Goal: Check status

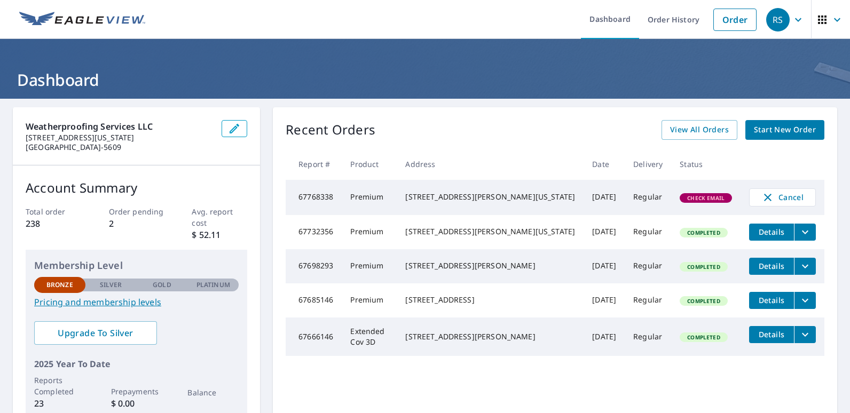
click at [643, 200] on span "Check Email" at bounding box center [706, 197] width 50 height 7
click at [643, 198] on span "Check Email" at bounding box center [706, 197] width 50 height 7
click at [643, 193] on icon "button" at bounding box center [767, 197] width 13 height 13
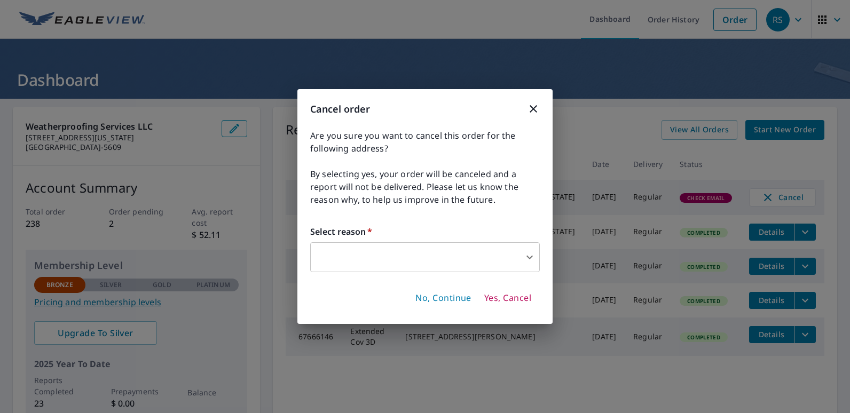
click at [510, 297] on span "Yes, Cancel" at bounding box center [507, 299] width 47 height 12
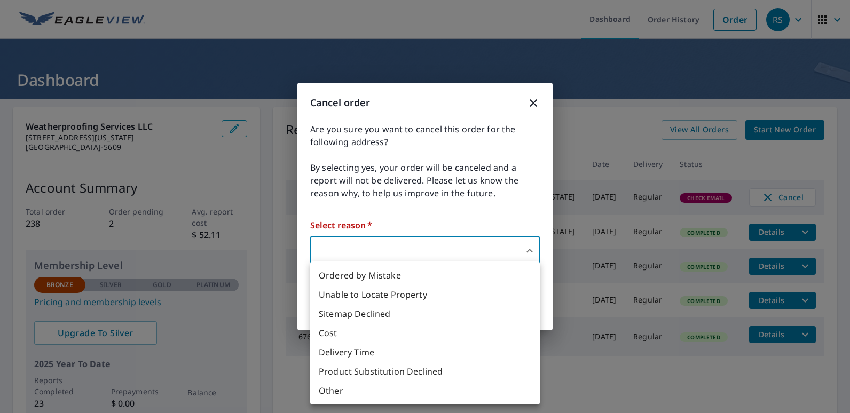
click at [413, 248] on body "RS RS Dashboard Order History Order RS Dashboard Weatherproofing Services LLC […" at bounding box center [425, 206] width 850 height 413
click at [337, 387] on li "Other" at bounding box center [425, 390] width 230 height 19
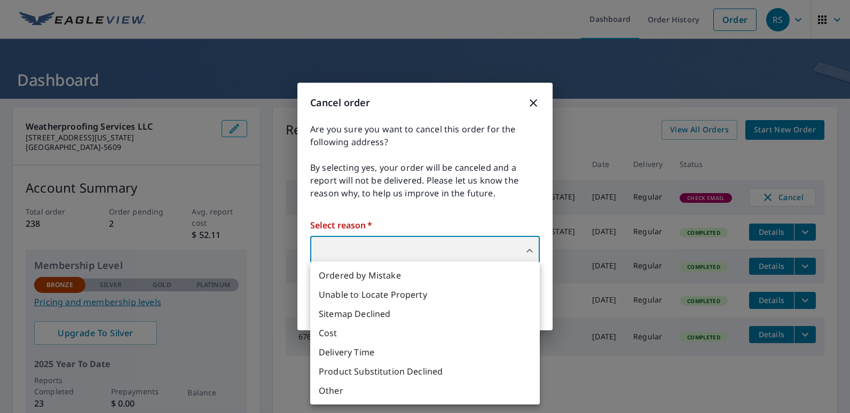
type input "36"
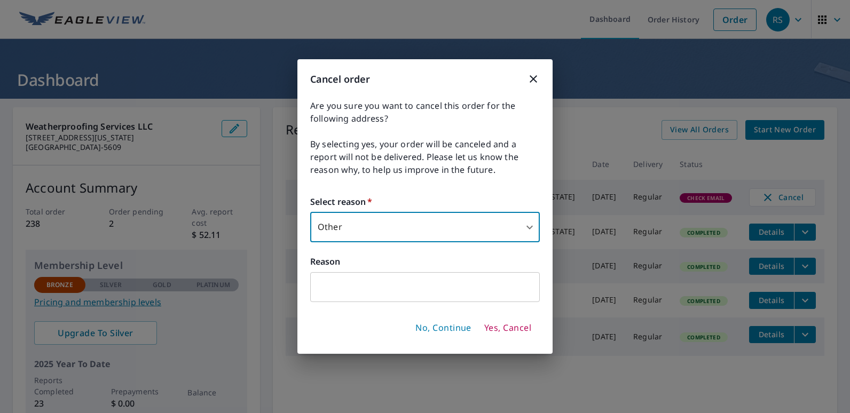
click at [498, 329] on span "Yes, Cancel" at bounding box center [507, 329] width 47 height 12
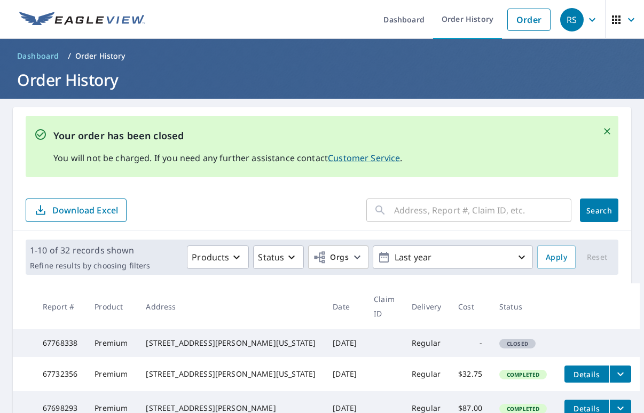
click at [196, 348] on div "[STREET_ADDRESS][PERSON_NAME][US_STATE]" at bounding box center [231, 343] width 170 height 11
